Goal: Ask a question

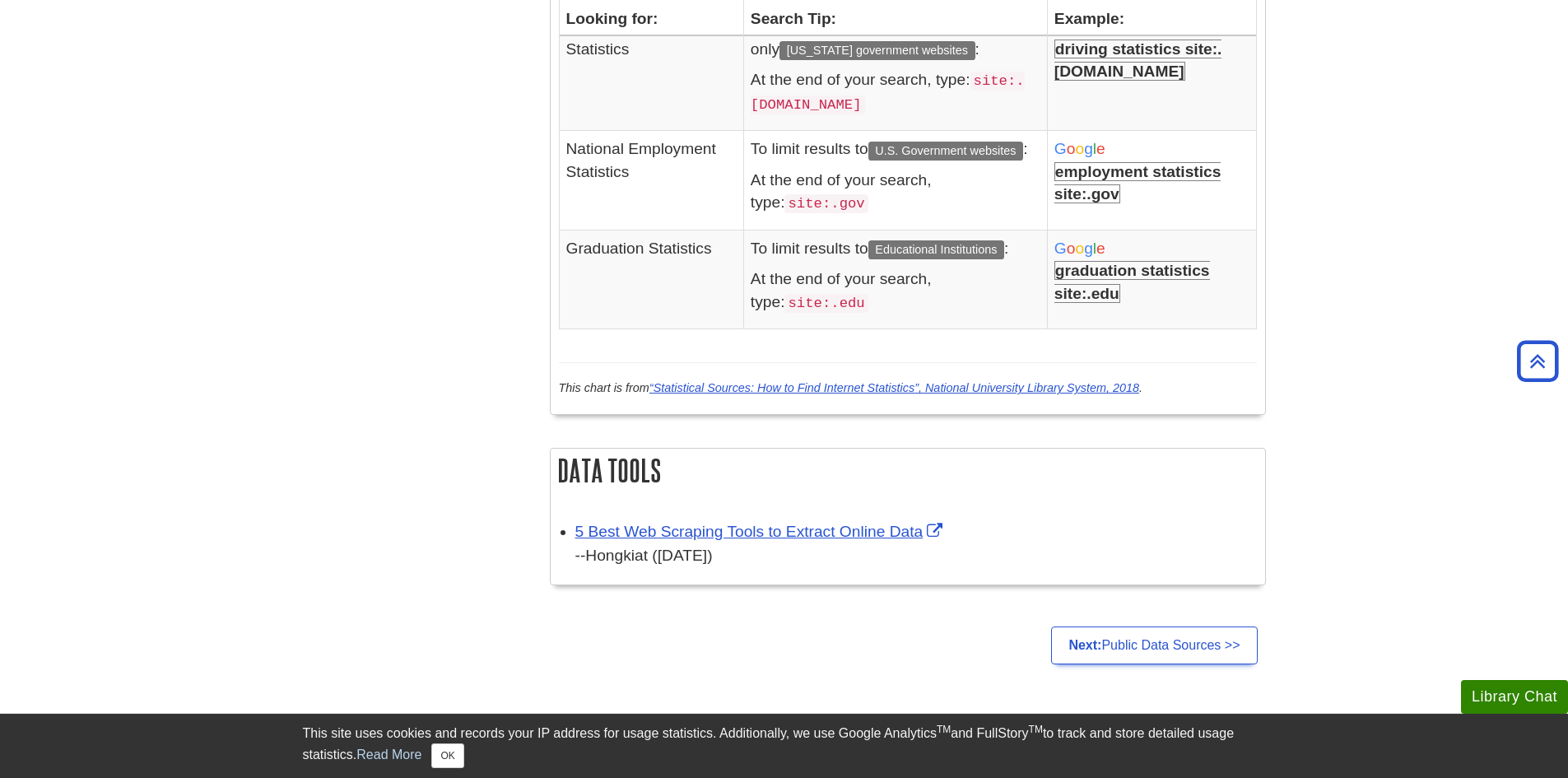
scroll to position [2068, 0]
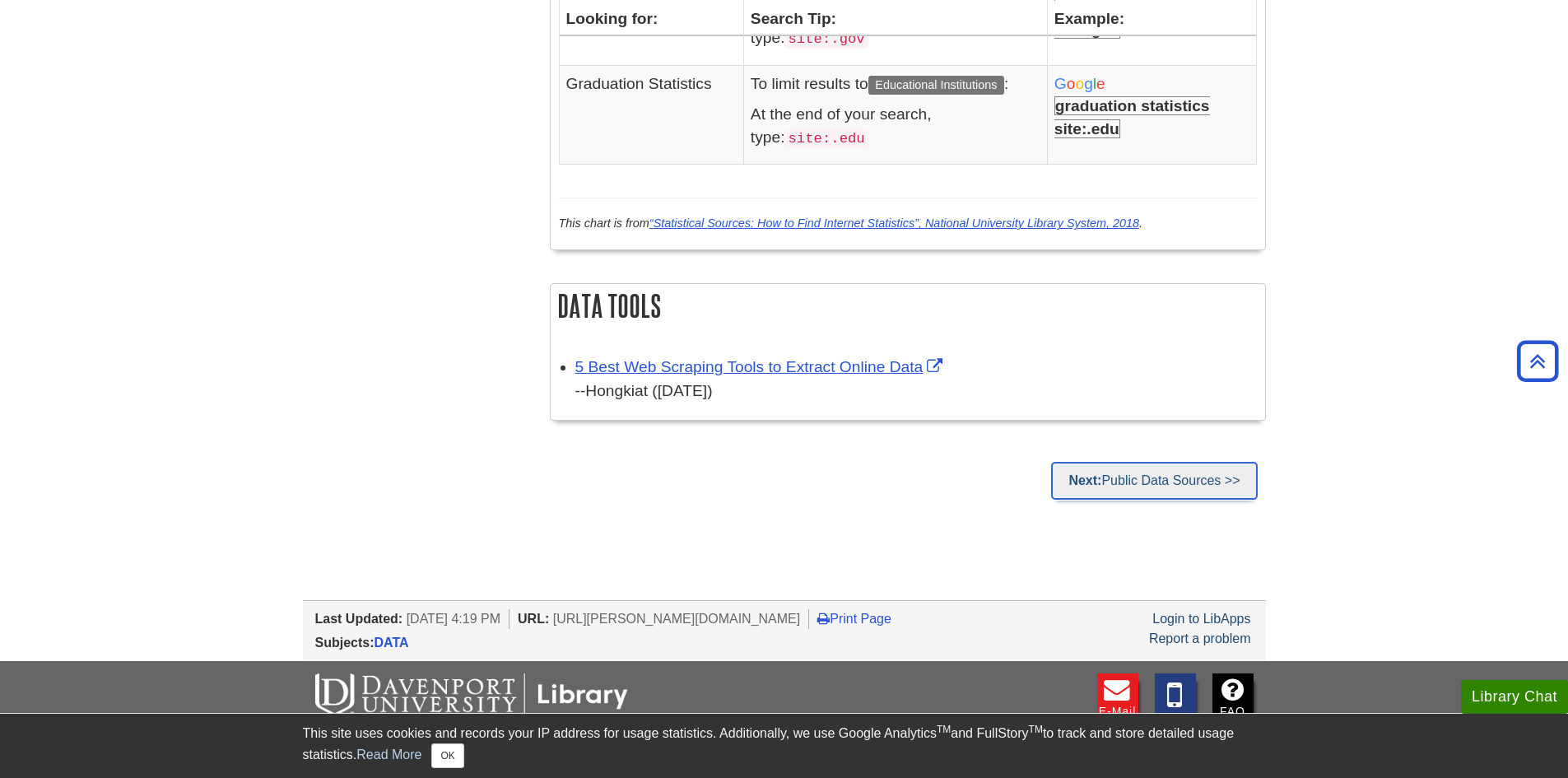
click at [1163, 483] on link "Next: Public Data Sources >>" at bounding box center [1153, 481] width 206 height 38
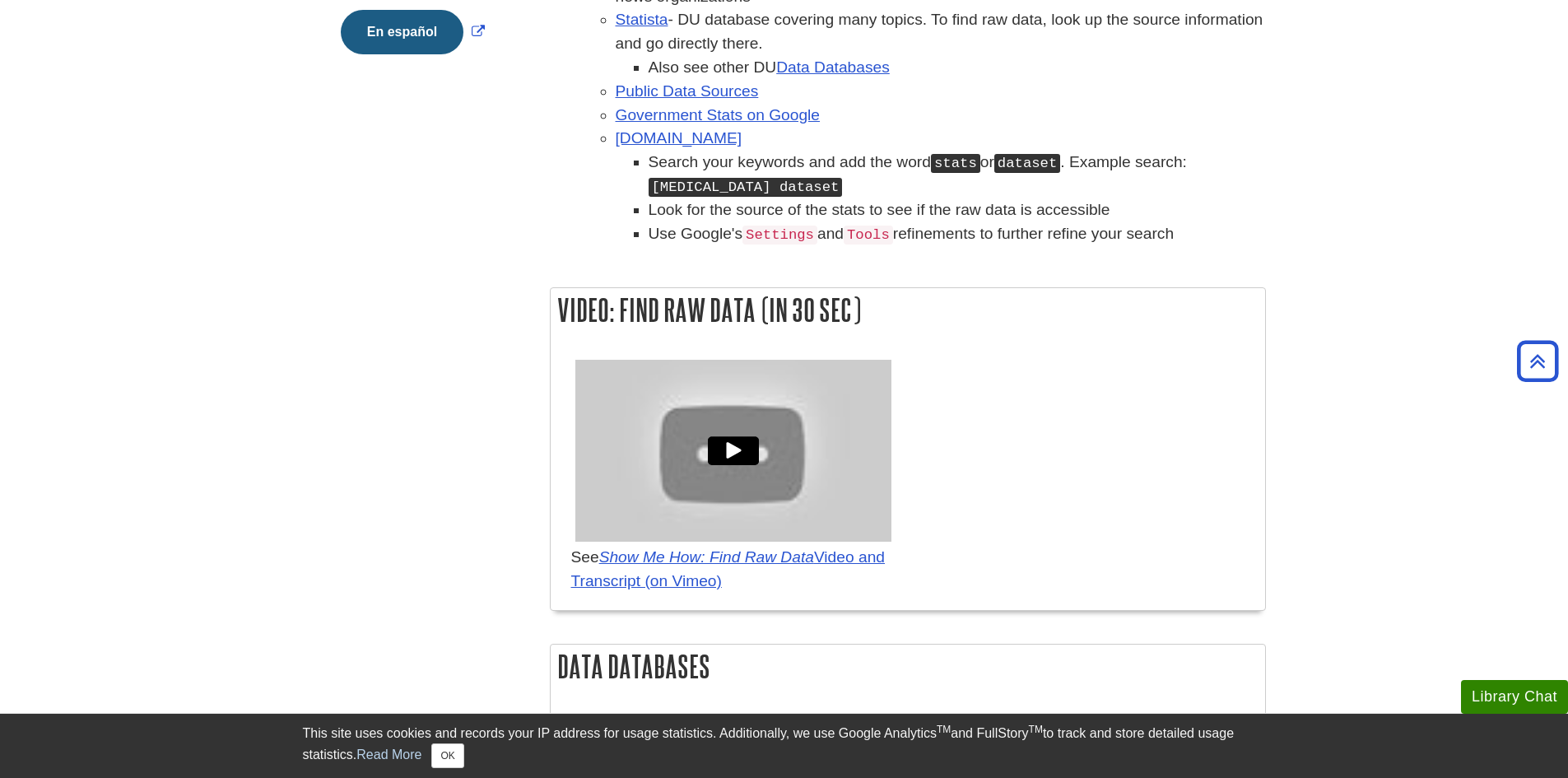
scroll to position [421, 0]
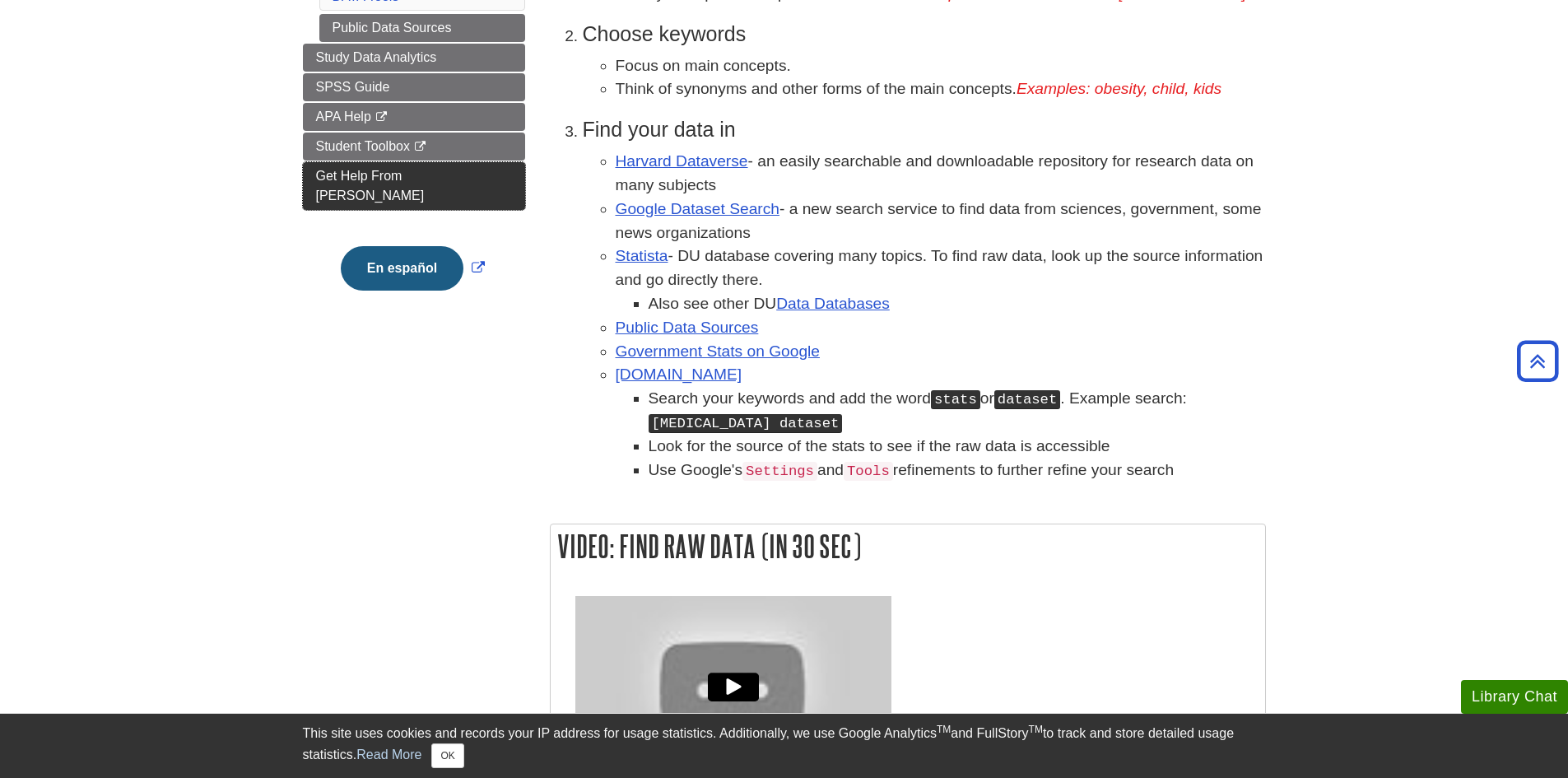
click at [390, 168] on link "Get Help From [PERSON_NAME]" at bounding box center [414, 186] width 222 height 47
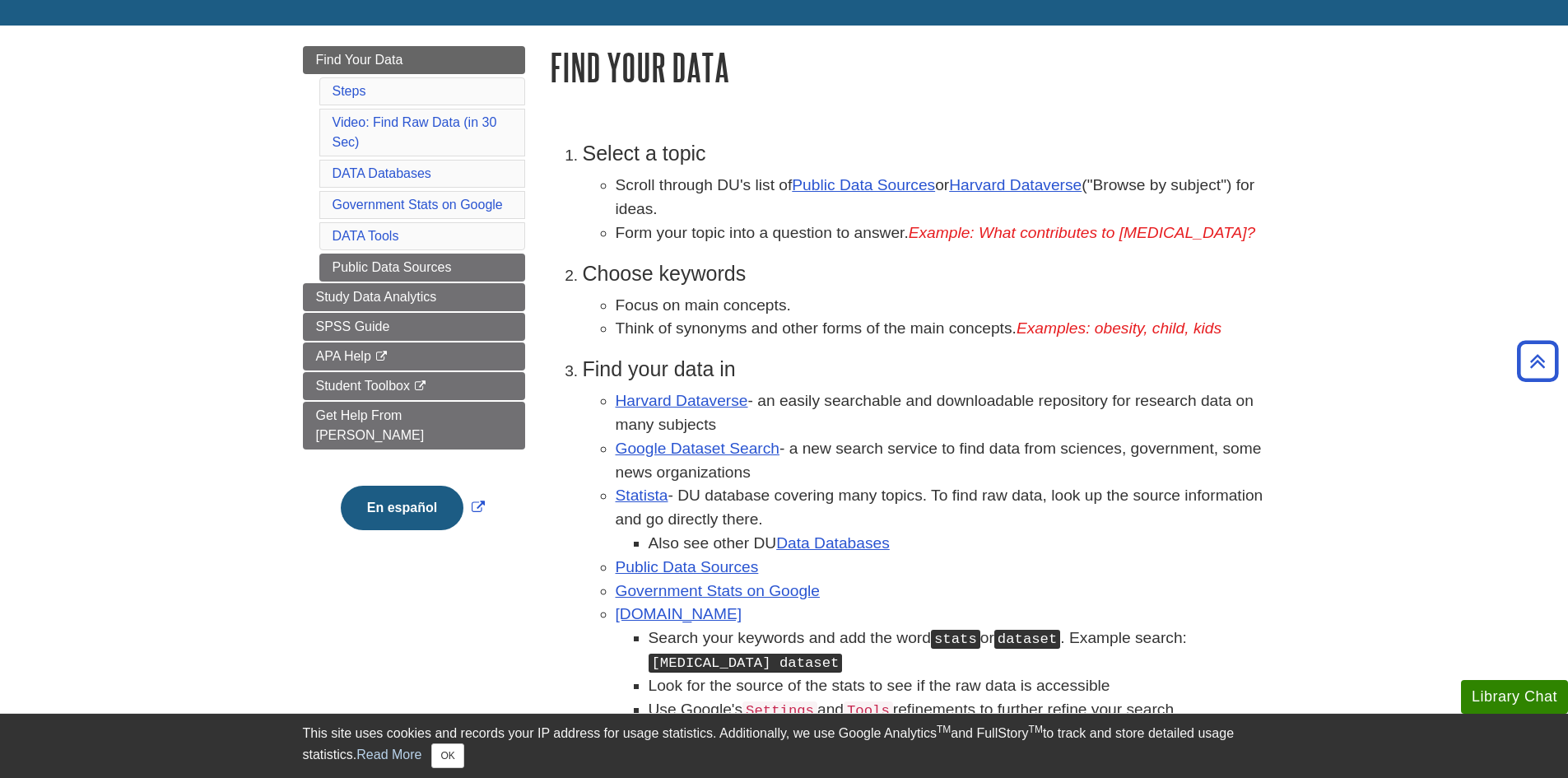
scroll to position [175, 0]
